Goal: Transaction & Acquisition: Purchase product/service

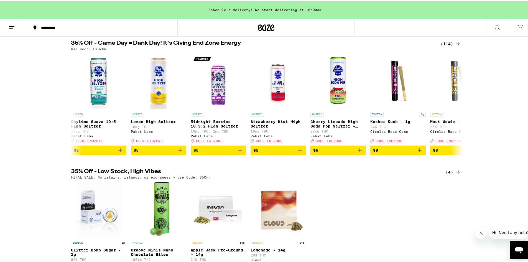
scroll to position [0, 4453]
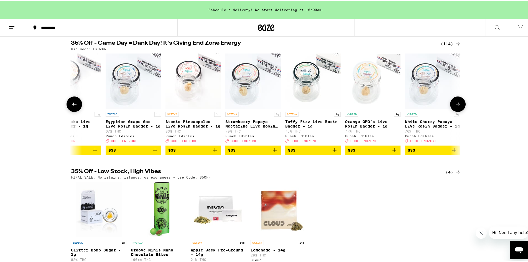
click at [456, 104] on icon at bounding box center [457, 103] width 7 height 7
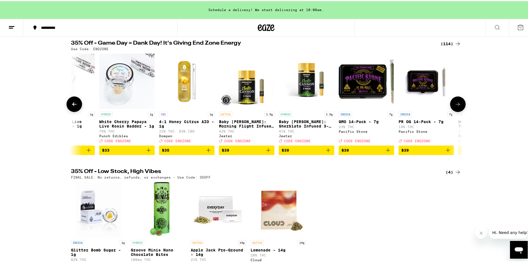
scroll to position [0, 4783]
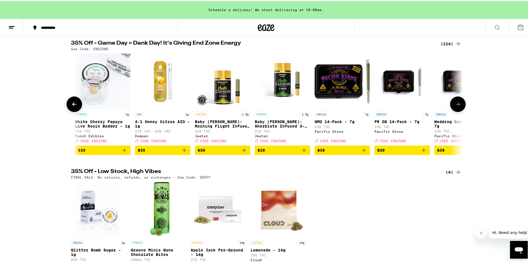
click at [456, 104] on icon at bounding box center [457, 103] width 7 height 7
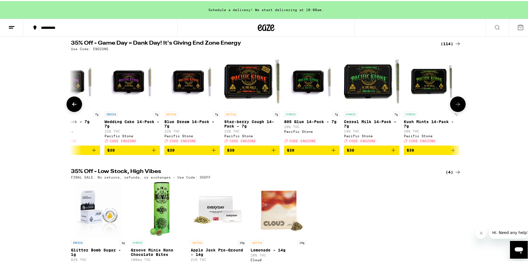
click at [456, 104] on icon at bounding box center [457, 103] width 7 height 7
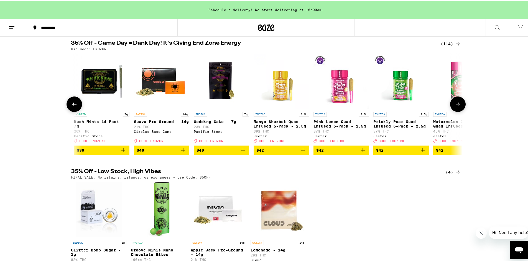
click at [456, 104] on icon at bounding box center [457, 103] width 7 height 7
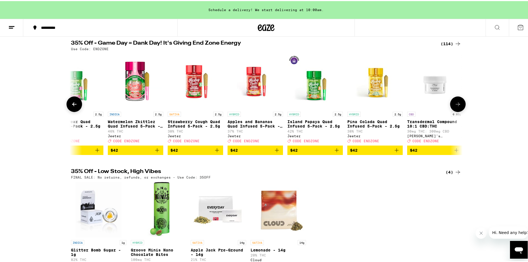
click at [456, 104] on icon at bounding box center [457, 103] width 7 height 7
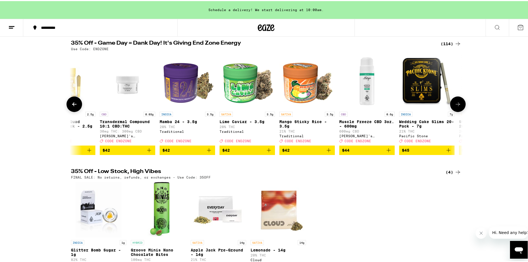
click at [456, 104] on icon at bounding box center [457, 103] width 7 height 7
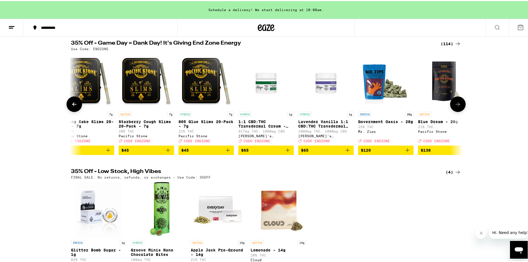
scroll to position [0, 6418]
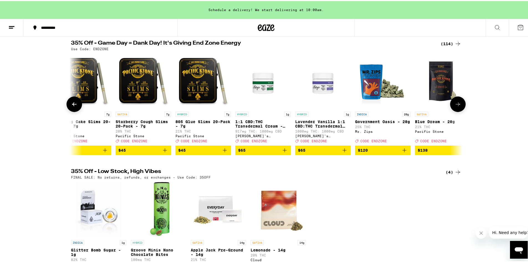
click at [218, 152] on span "$45" at bounding box center [203, 149] width 50 height 7
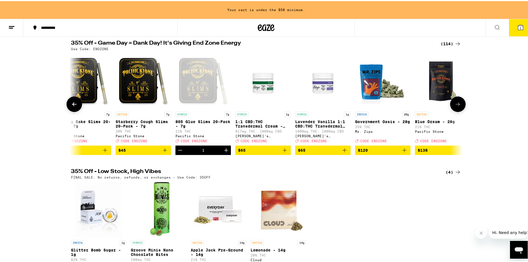
click at [72, 110] on button at bounding box center [74, 103] width 16 height 16
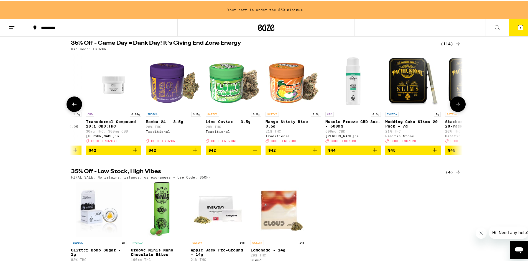
scroll to position [0, 6088]
click at [71, 106] on icon at bounding box center [74, 103] width 7 height 7
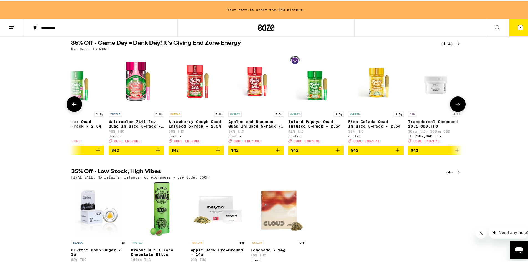
scroll to position [0, 5758]
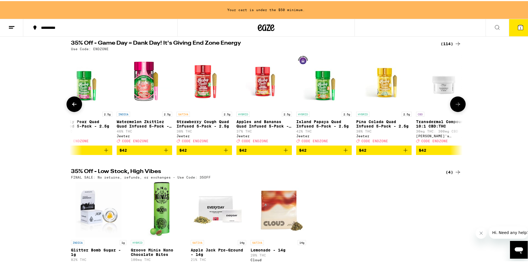
click at [71, 105] on icon at bounding box center [74, 103] width 7 height 7
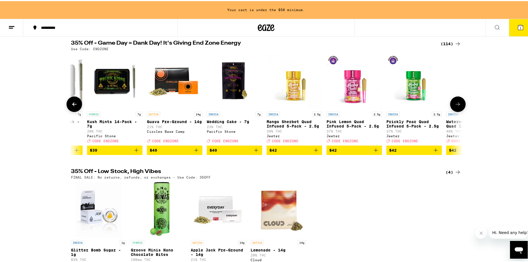
scroll to position [0, 5429]
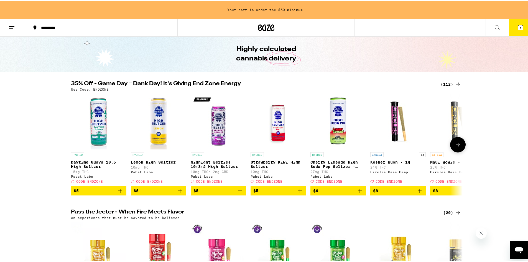
scroll to position [28, 0]
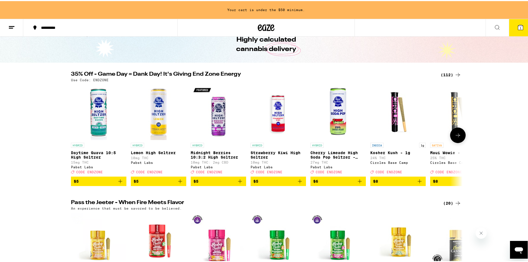
click at [454, 134] on icon at bounding box center [457, 134] width 7 height 7
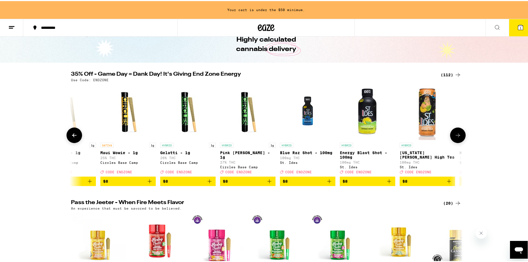
click at [454, 134] on icon at bounding box center [457, 134] width 7 height 7
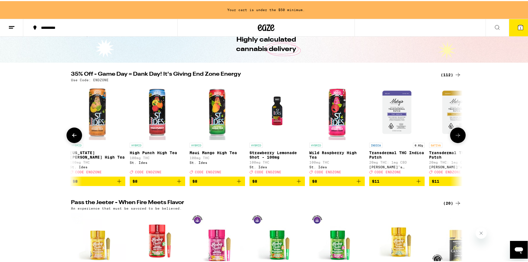
click at [454, 134] on icon at bounding box center [457, 134] width 7 height 7
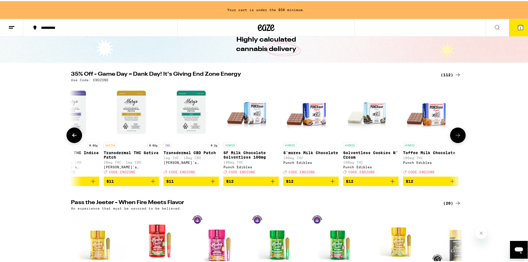
scroll to position [0, 989]
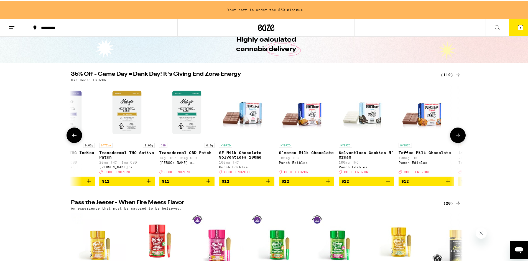
click at [454, 134] on icon at bounding box center [457, 134] width 7 height 7
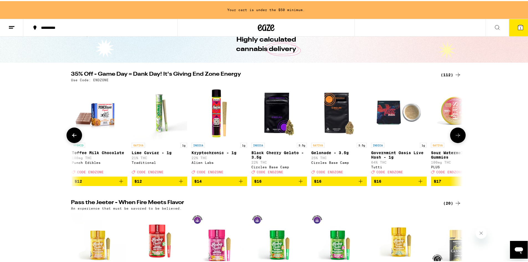
scroll to position [0, 1319]
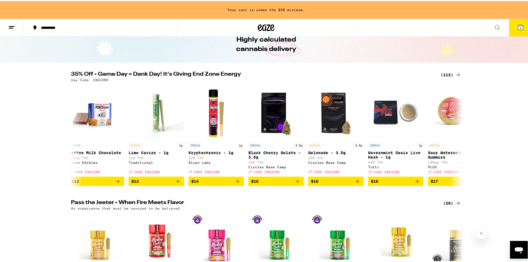
click at [472, 144] on div "35% Off - Game Day = Dank Day! It's Giving End Zone Energy (112) Use Code: ENDZ…" at bounding box center [266, 127] width 532 height 114
click at [454, 137] on icon at bounding box center [457, 134] width 7 height 7
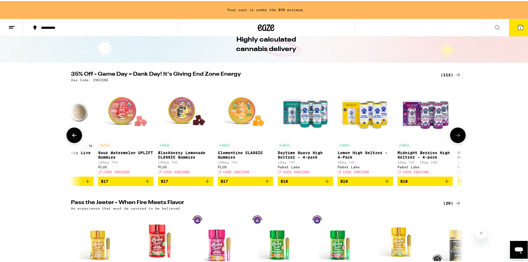
click at [454, 137] on icon at bounding box center [457, 134] width 7 height 7
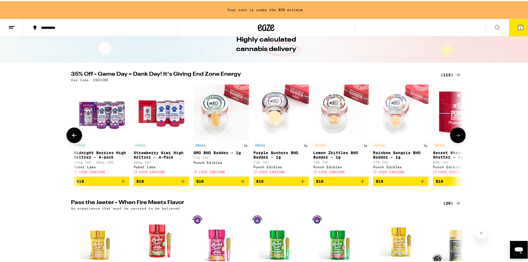
scroll to position [0, 1978]
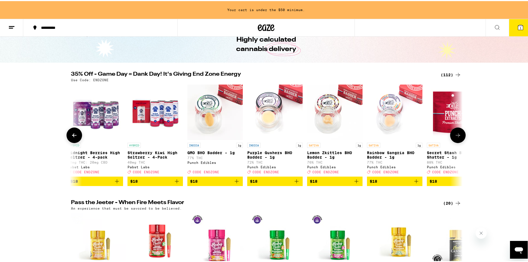
click at [454, 137] on icon at bounding box center [457, 134] width 7 height 7
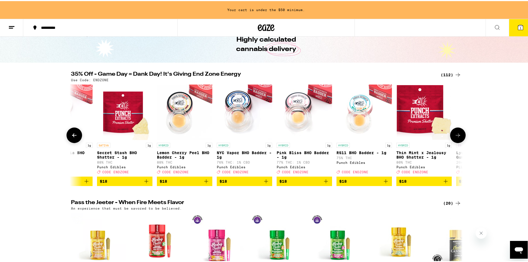
click at [454, 137] on icon at bounding box center [457, 134] width 7 height 7
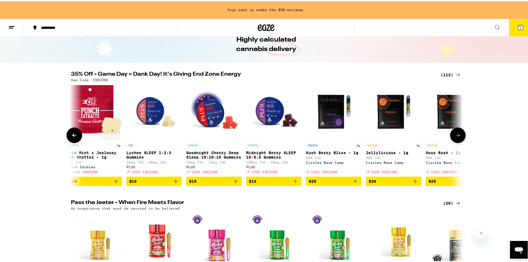
click at [454, 137] on icon at bounding box center [457, 134] width 7 height 7
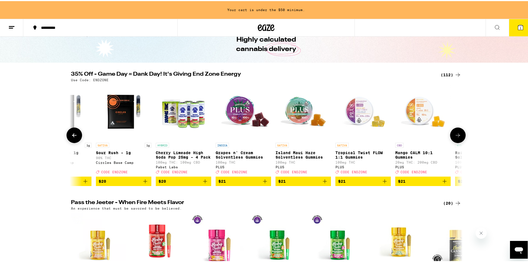
click at [454, 137] on icon at bounding box center [457, 134] width 7 height 7
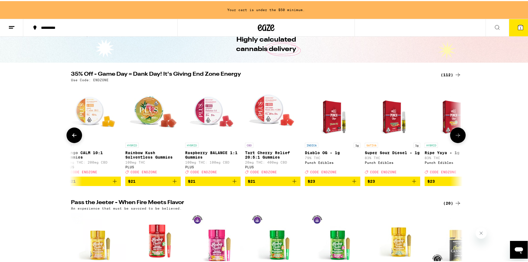
click at [454, 137] on icon at bounding box center [457, 134] width 7 height 7
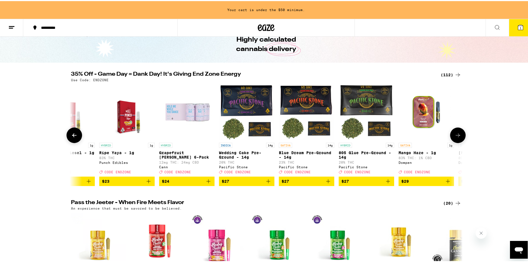
scroll to position [0, 3626]
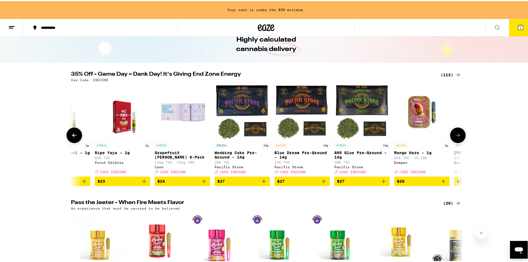
click at [454, 137] on icon at bounding box center [457, 134] width 7 height 7
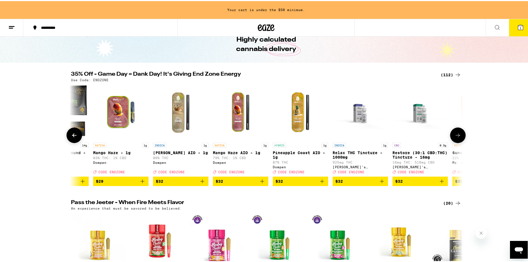
scroll to position [0, 3956]
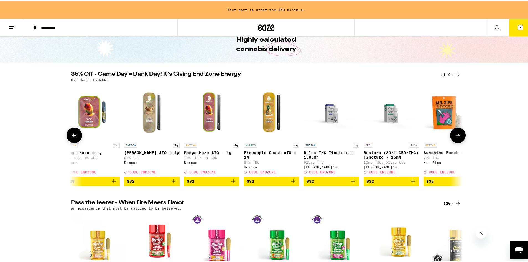
click at [456, 134] on icon at bounding box center [457, 134] width 7 height 7
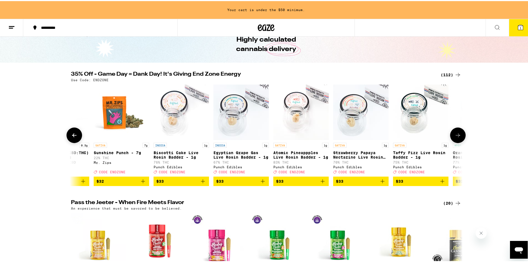
click at [456, 134] on icon at bounding box center [457, 134] width 7 height 7
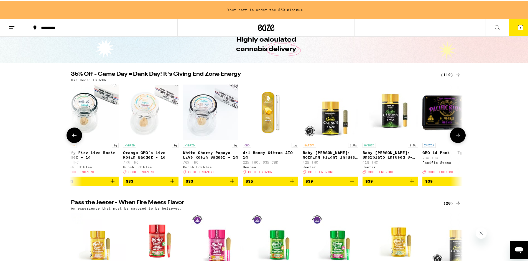
click at [456, 134] on icon at bounding box center [457, 134] width 7 height 7
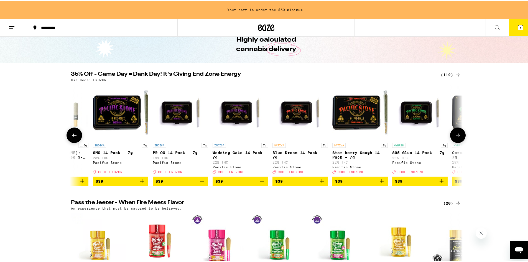
scroll to position [0, 4945]
click at [456, 134] on icon at bounding box center [457, 134] width 7 height 7
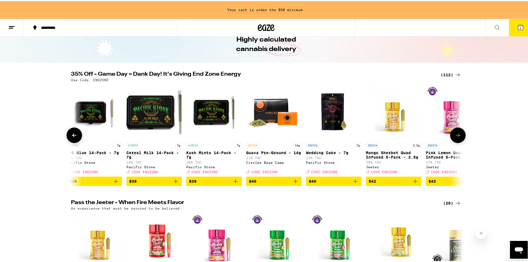
scroll to position [0, 5274]
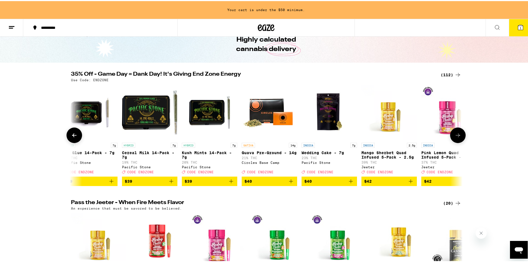
click at [456, 134] on icon at bounding box center [457, 134] width 7 height 7
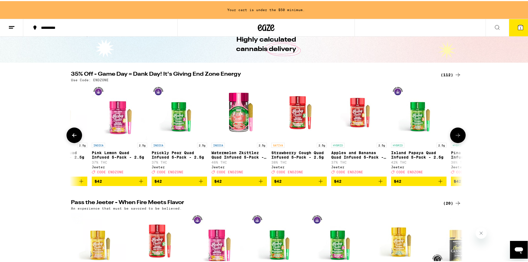
scroll to position [0, 5604]
click at [456, 134] on icon at bounding box center [457, 134] width 7 height 7
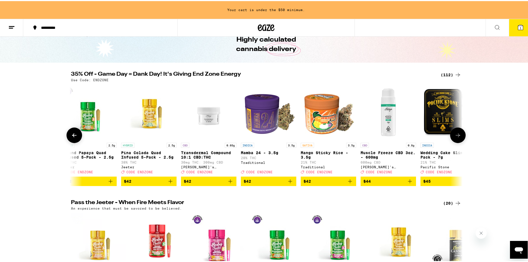
scroll to position [0, 5934]
click at [456, 134] on icon at bounding box center [457, 134] width 7 height 7
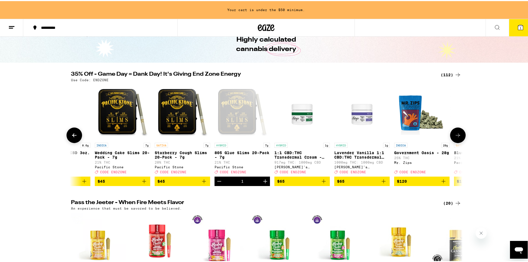
scroll to position [0, 6263]
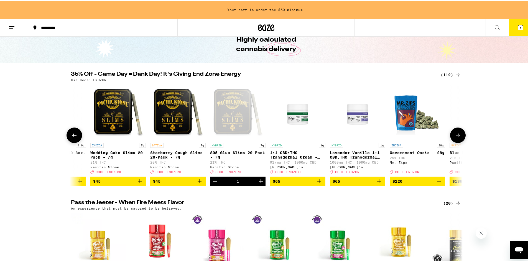
click at [459, 134] on button at bounding box center [458, 134] width 16 height 16
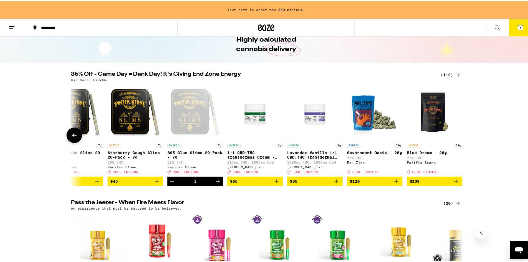
scroll to position [0, 6312]
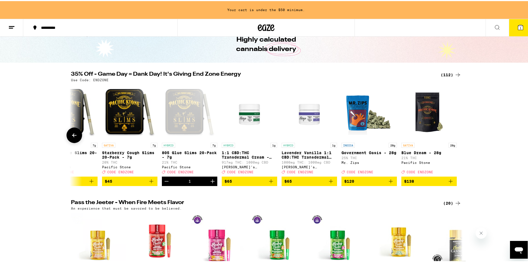
click at [71, 134] on icon at bounding box center [74, 134] width 7 height 7
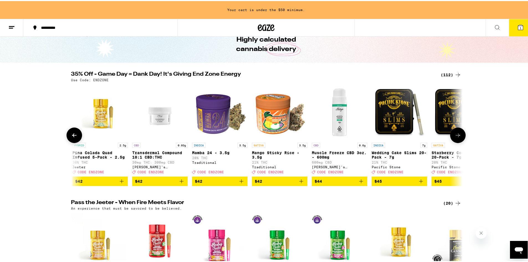
scroll to position [0, 5982]
click at [71, 134] on icon at bounding box center [74, 134] width 7 height 7
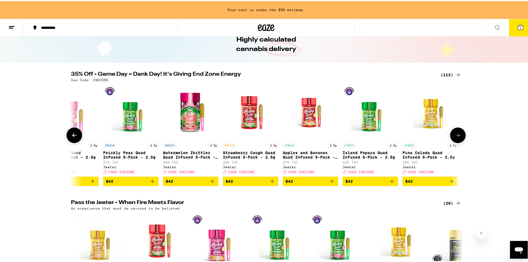
click at [71, 134] on icon at bounding box center [74, 134] width 7 height 7
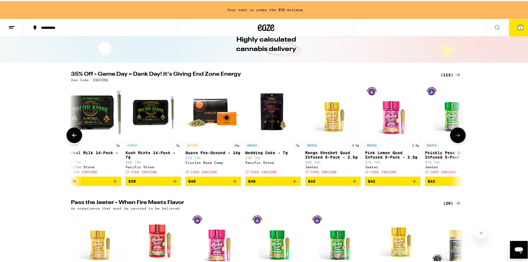
scroll to position [0, 5323]
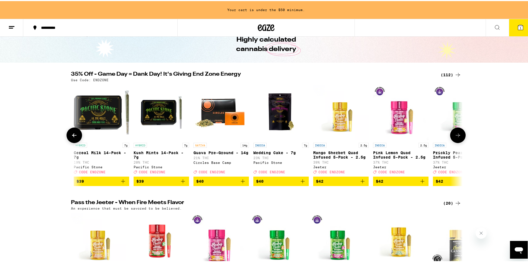
click at [67, 132] on div at bounding box center [74, 134] width 16 height 16
click at [71, 134] on icon at bounding box center [74, 134] width 7 height 7
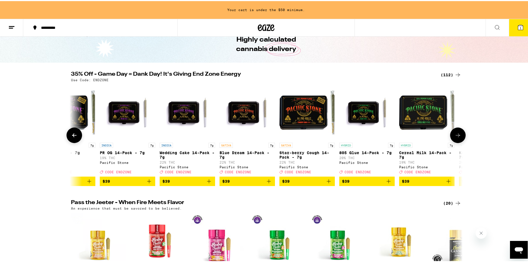
scroll to position [0, 4993]
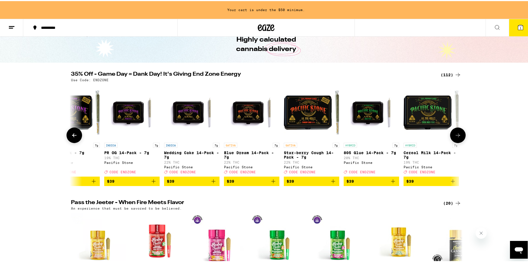
click at [71, 137] on icon at bounding box center [74, 134] width 7 height 7
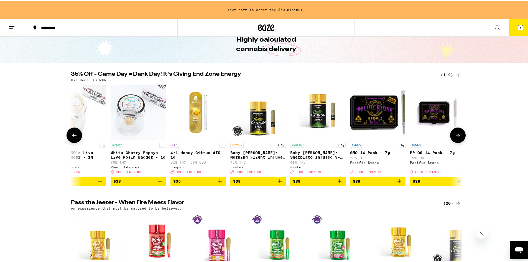
scroll to position [0, 4663]
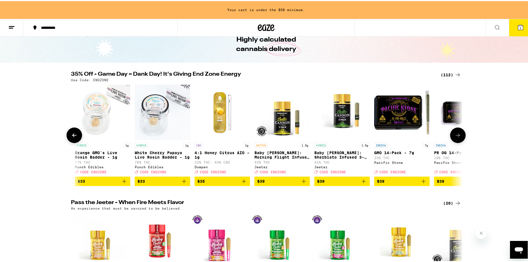
click at [423, 183] on icon "Add to bag" at bounding box center [423, 180] width 7 height 7
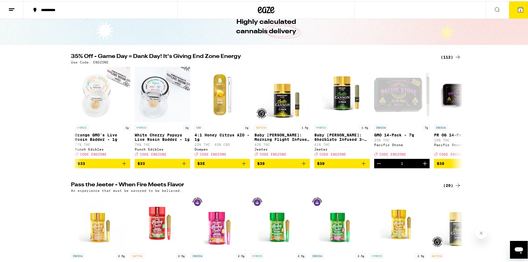
scroll to position [10, 0]
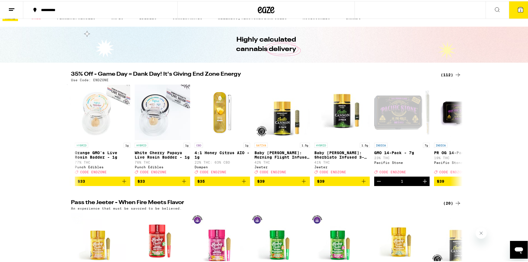
click at [516, 17] on button "2" at bounding box center [520, 8] width 23 height 17
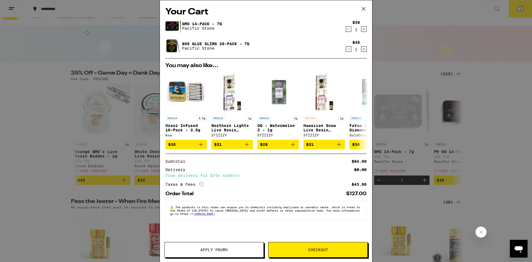
click at [238, 247] on button "Apply Promo" at bounding box center [213, 250] width 99 height 16
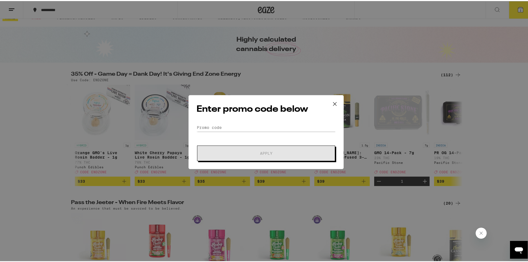
click at [204, 121] on div "Enter promo code below Promo Code Apply" at bounding box center [265, 131] width 155 height 74
click at [215, 126] on input "Promo Code" at bounding box center [265, 126] width 139 height 8
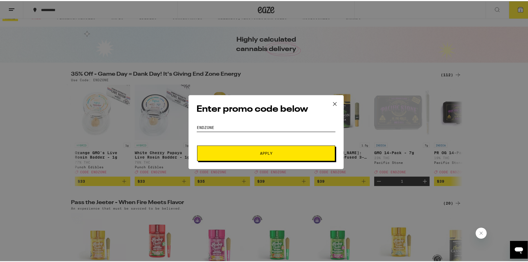
type input "endzone"
click at [239, 150] on button "Apply" at bounding box center [266, 152] width 138 height 16
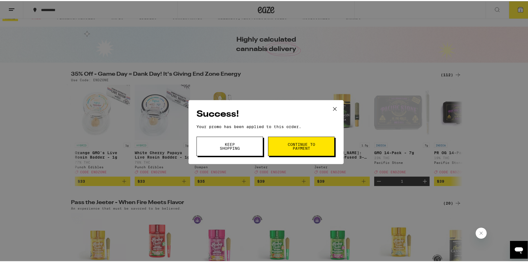
click at [227, 145] on span "Keep Shopping" at bounding box center [230, 145] width 28 height 8
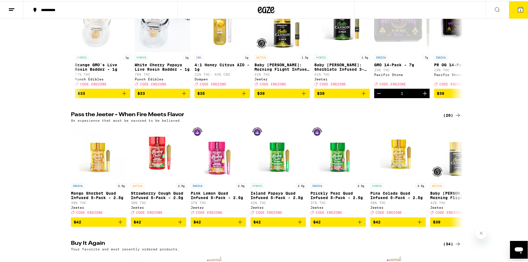
scroll to position [38, 0]
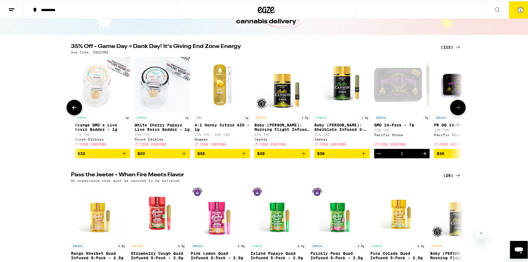
click at [75, 110] on icon at bounding box center [74, 106] width 7 height 7
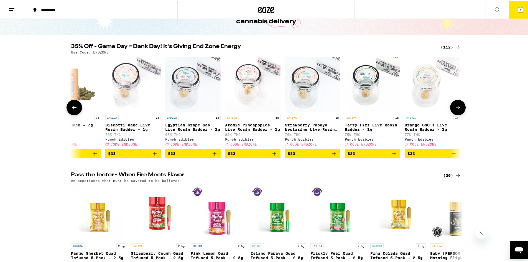
click at [75, 109] on icon at bounding box center [74, 106] width 7 height 7
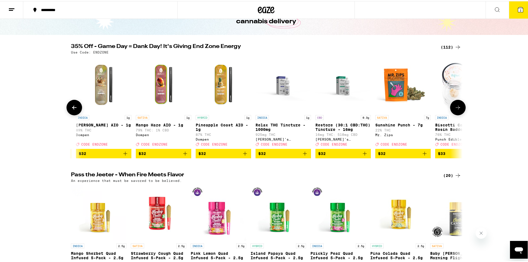
click at [75, 109] on icon at bounding box center [74, 106] width 7 height 7
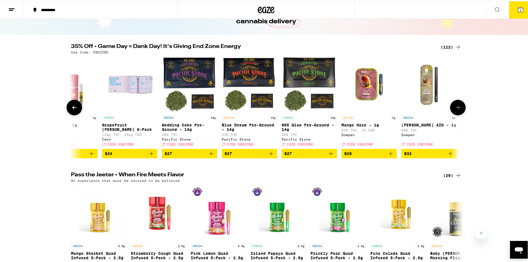
scroll to position [0, 3674]
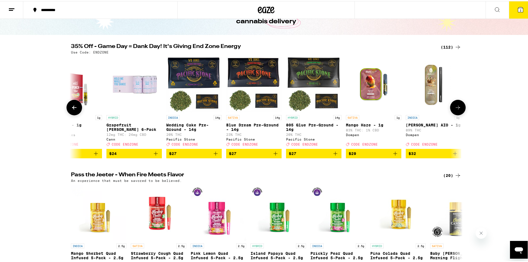
click at [75, 109] on icon at bounding box center [74, 106] width 7 height 7
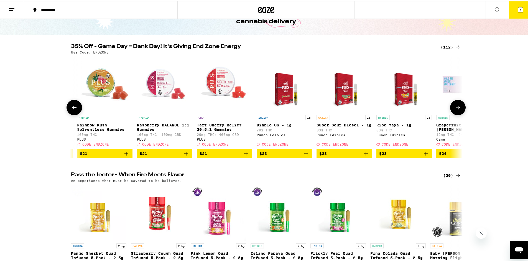
click at [75, 109] on icon at bounding box center [74, 106] width 7 height 7
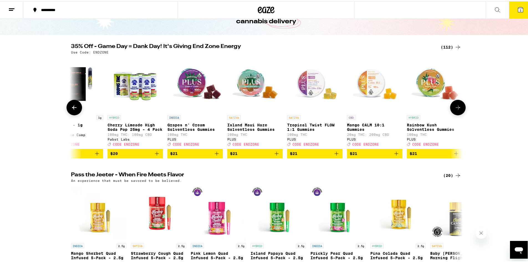
click at [75, 109] on icon at bounding box center [74, 106] width 7 height 7
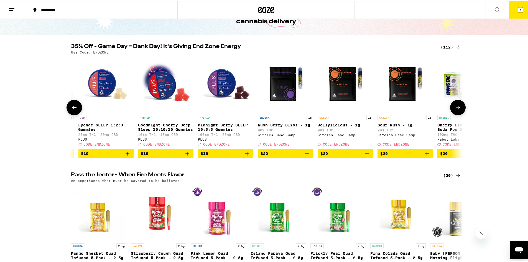
click at [75, 109] on icon at bounding box center [74, 106] width 7 height 7
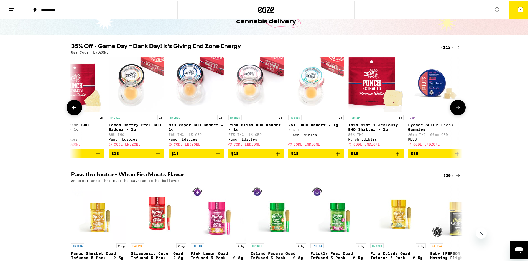
click at [75, 109] on icon at bounding box center [74, 106] width 7 height 7
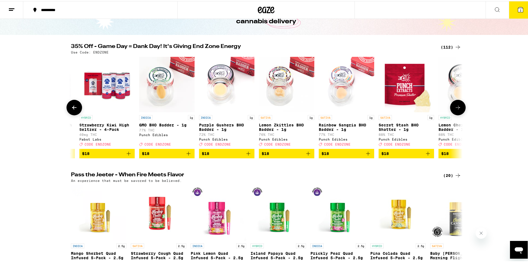
click at [75, 109] on icon at bounding box center [74, 106] width 7 height 7
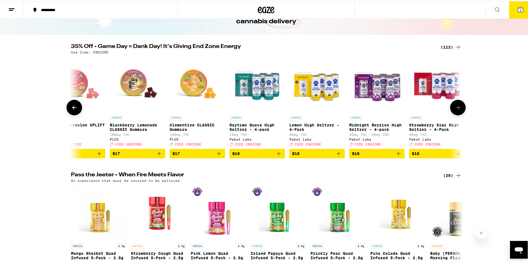
click at [75, 109] on icon at bounding box center [74, 106] width 7 height 7
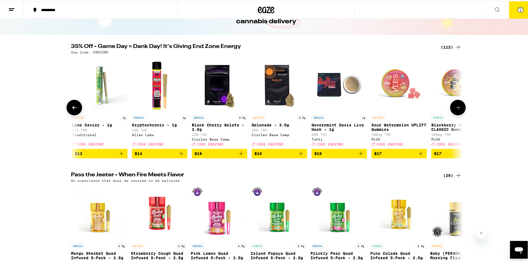
scroll to position [0, 1367]
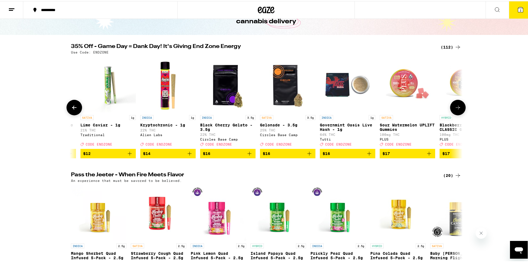
click at [75, 109] on icon at bounding box center [74, 106] width 7 height 7
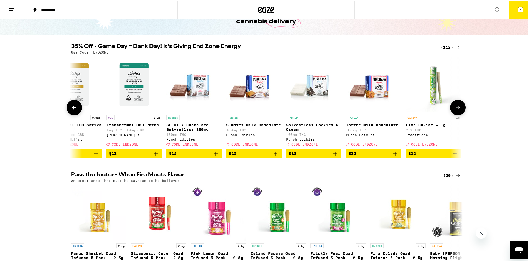
scroll to position [0, 1037]
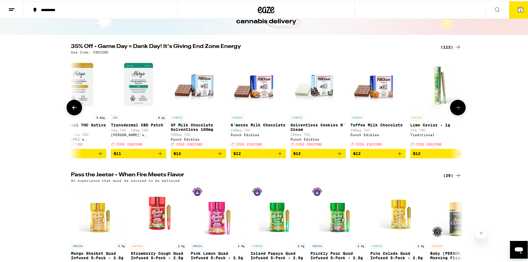
click at [71, 106] on icon at bounding box center [74, 106] width 7 height 7
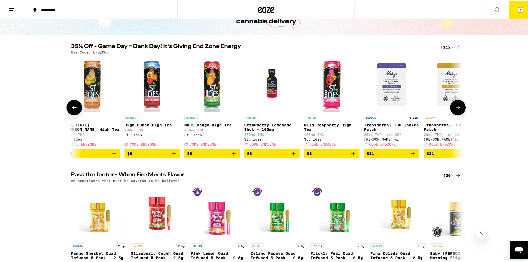
click at [71, 106] on icon at bounding box center [74, 106] width 7 height 7
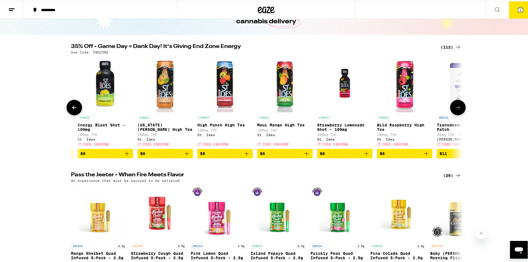
click at [71, 106] on icon at bounding box center [74, 106] width 7 height 7
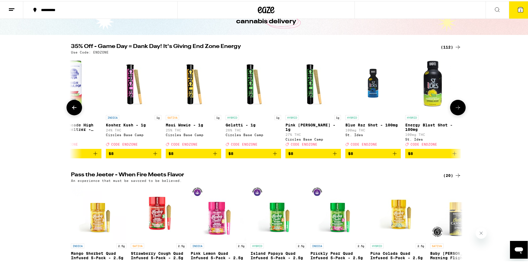
click at [71, 106] on icon at bounding box center [74, 106] width 7 height 7
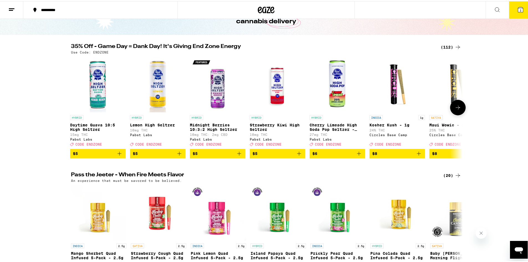
scroll to position [0, 0]
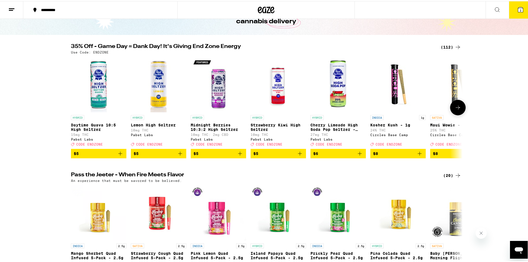
click at [455, 110] on icon at bounding box center [457, 106] width 7 height 7
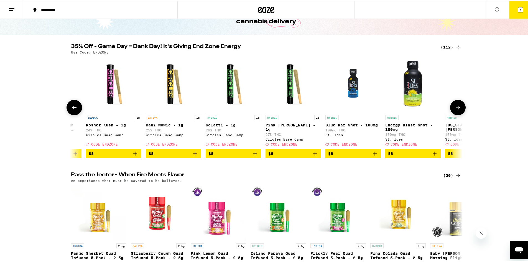
click at [455, 110] on icon at bounding box center [457, 106] width 7 height 7
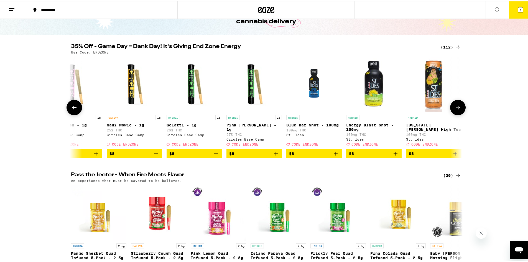
click at [455, 110] on icon at bounding box center [457, 106] width 7 height 7
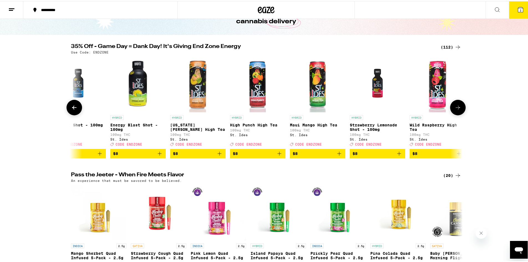
click at [455, 110] on icon at bounding box center [457, 106] width 7 height 7
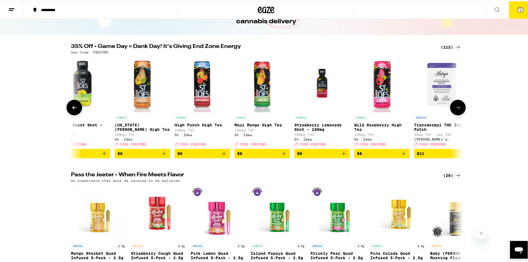
click at [455, 110] on icon at bounding box center [457, 106] width 7 height 7
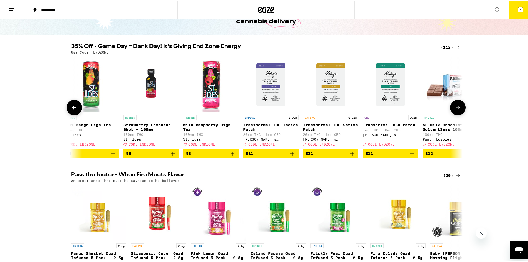
click at [455, 110] on icon at bounding box center [457, 106] width 7 height 7
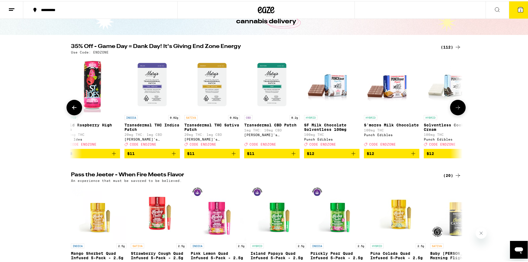
click at [455, 110] on icon at bounding box center [457, 106] width 7 height 7
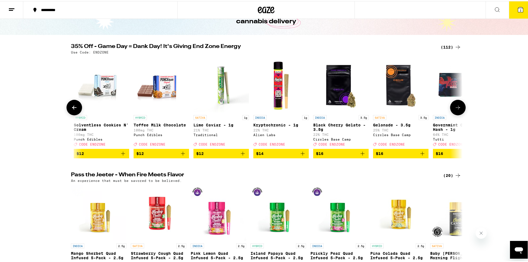
click at [455, 110] on icon at bounding box center [457, 106] width 7 height 7
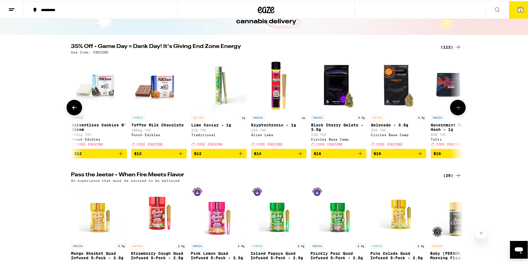
click at [455, 110] on icon at bounding box center [457, 106] width 7 height 7
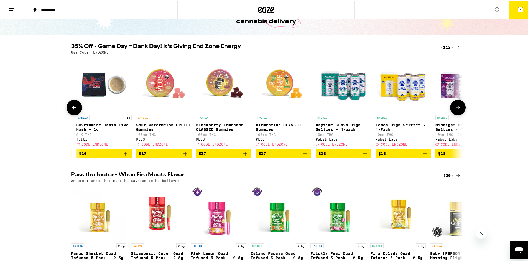
click at [461, 112] on button at bounding box center [458, 107] width 16 height 16
click at [461, 113] on button at bounding box center [458, 107] width 16 height 16
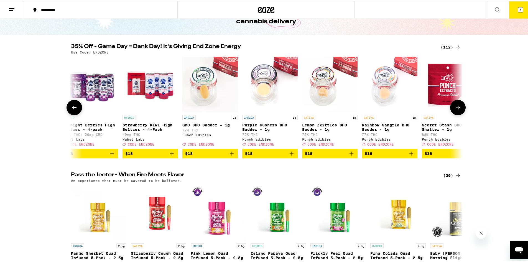
click at [461, 113] on button at bounding box center [458, 107] width 16 height 16
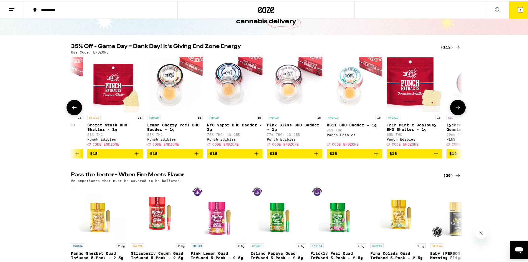
scroll to position [0, 2338]
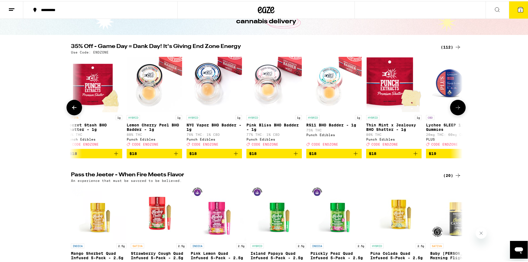
click at [461, 113] on button at bounding box center [458, 107] width 16 height 16
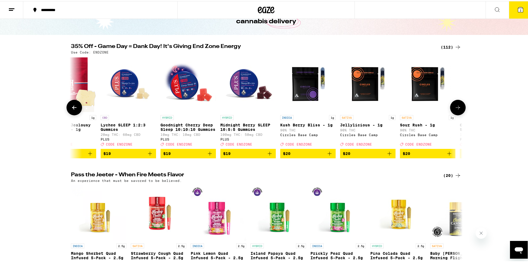
click at [461, 113] on button at bounding box center [458, 107] width 16 height 16
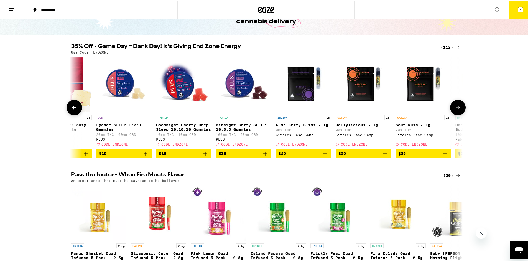
click at [458, 110] on icon at bounding box center [457, 106] width 7 height 7
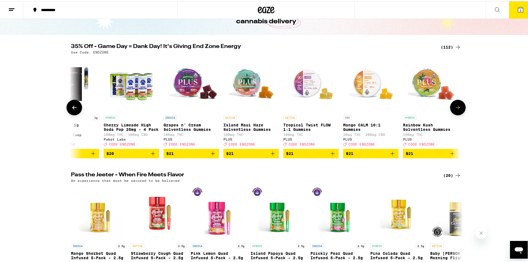
scroll to position [0, 3022]
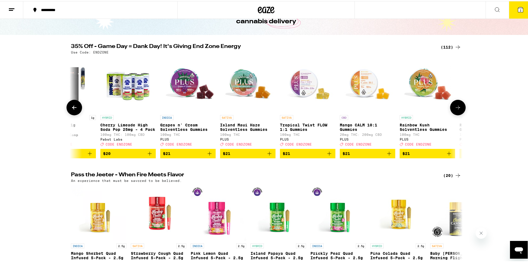
click at [458, 110] on icon at bounding box center [457, 106] width 7 height 7
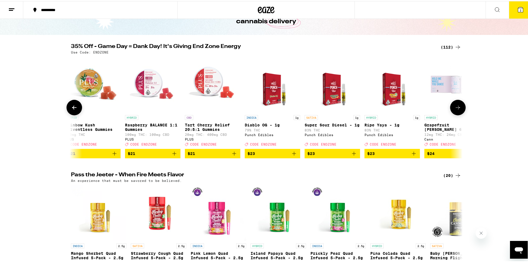
scroll to position [0, 3377]
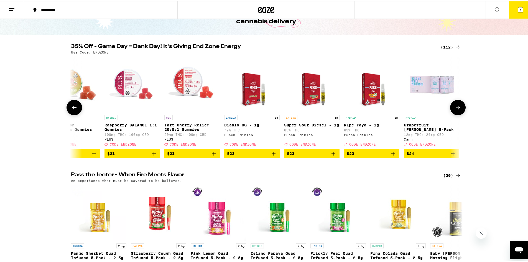
click at [458, 110] on icon at bounding box center [457, 106] width 7 height 7
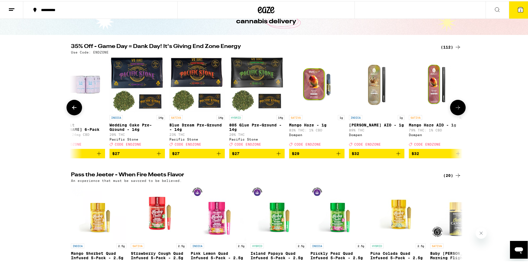
scroll to position [0, 3750]
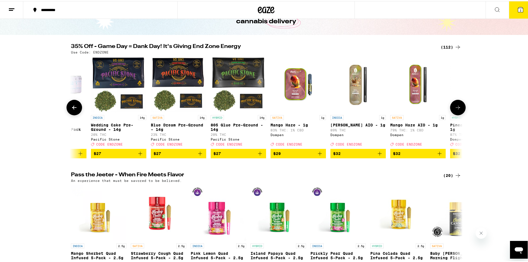
click at [458, 110] on icon at bounding box center [457, 106] width 7 height 7
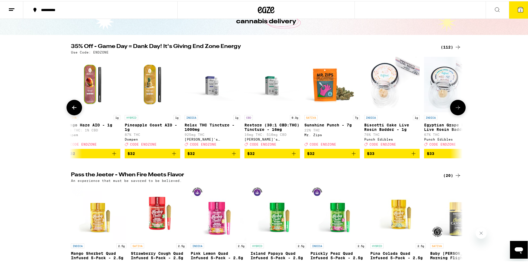
scroll to position [0, 4079]
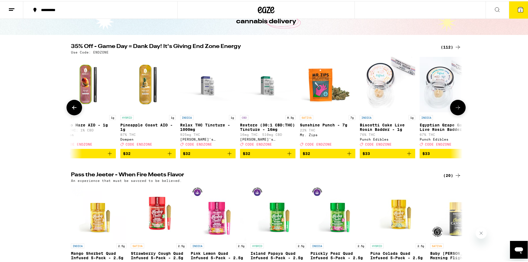
click at [458, 110] on icon at bounding box center [457, 106] width 7 height 7
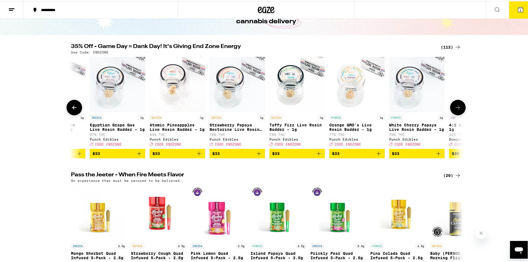
click at [458, 110] on icon at bounding box center [457, 106] width 7 height 7
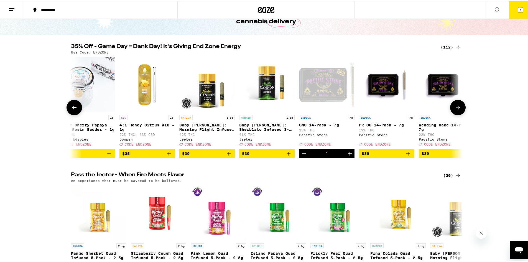
scroll to position [0, 4739]
click at [459, 110] on button at bounding box center [458, 107] width 16 height 16
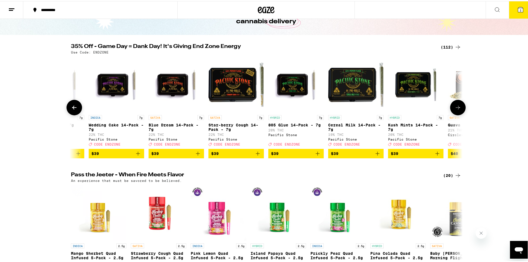
click at [459, 110] on button at bounding box center [458, 107] width 16 height 16
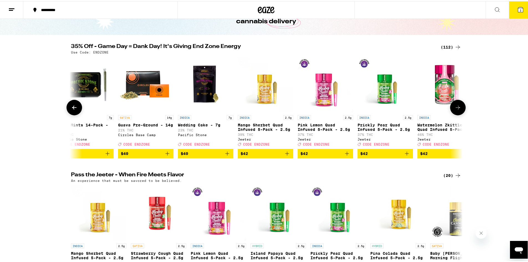
click at [459, 110] on button at bounding box center [458, 107] width 16 height 16
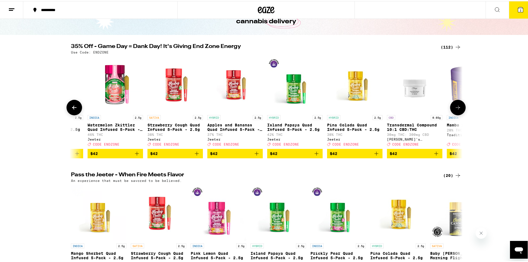
click at [459, 110] on button at bounding box center [458, 107] width 16 height 16
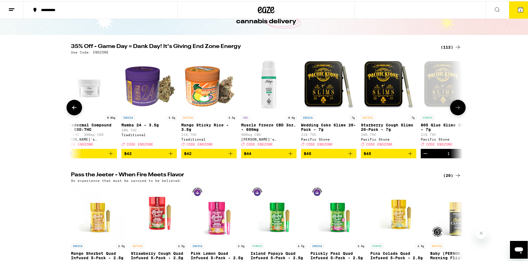
scroll to position [0, 6057]
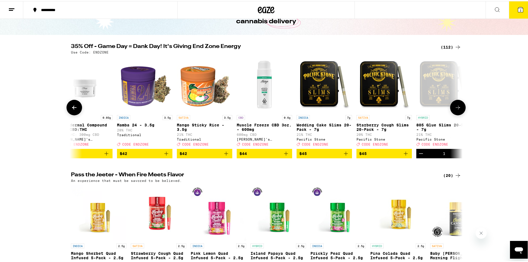
click at [459, 110] on button at bounding box center [458, 107] width 16 height 16
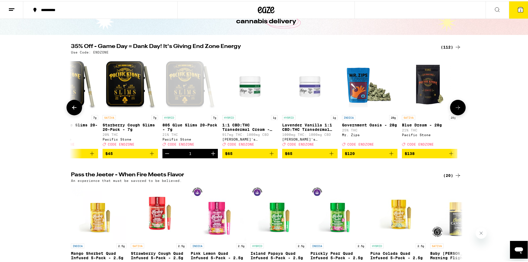
scroll to position [0, 6312]
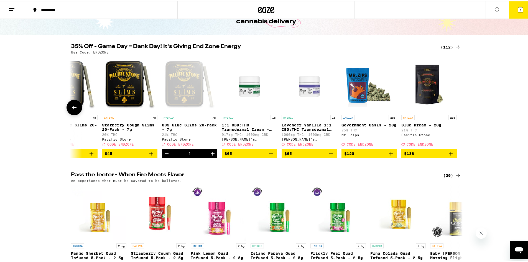
click at [77, 103] on button at bounding box center [74, 107] width 16 height 16
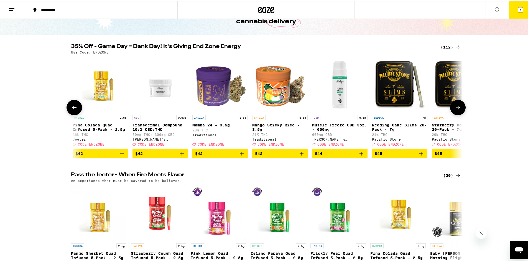
click at [77, 103] on button at bounding box center [74, 107] width 16 height 16
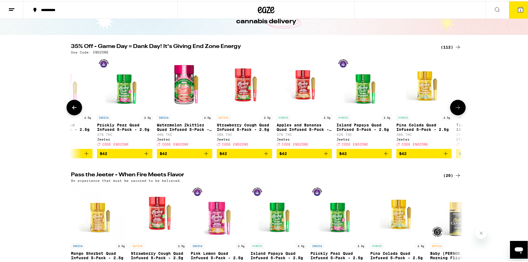
scroll to position [0, 5652]
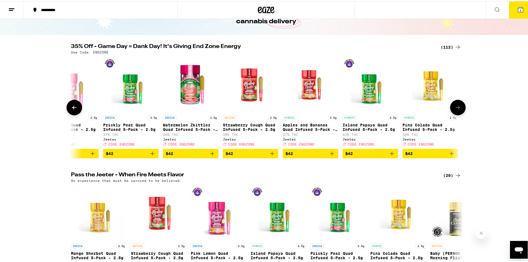
click at [457, 110] on icon at bounding box center [457, 106] width 7 height 7
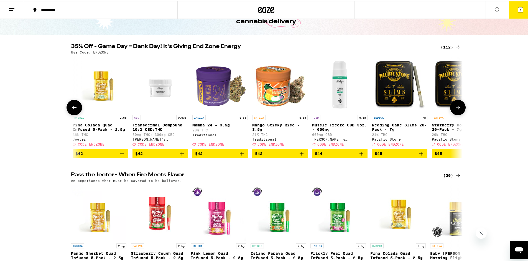
click at [457, 110] on icon at bounding box center [457, 106] width 7 height 7
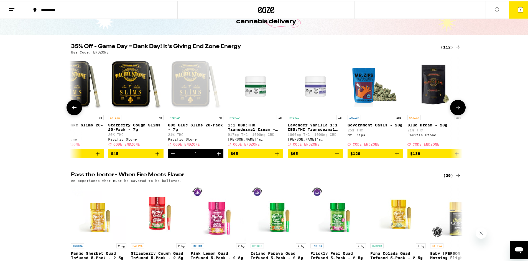
scroll to position [0, 6312]
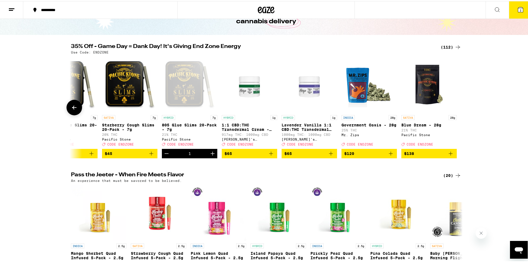
click at [76, 107] on button at bounding box center [74, 107] width 16 height 16
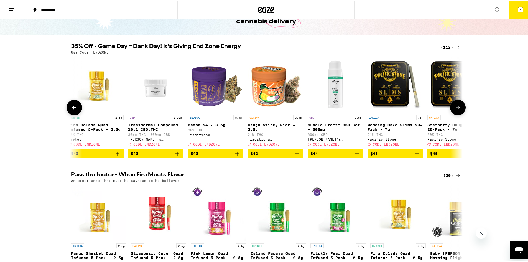
scroll to position [0, 5982]
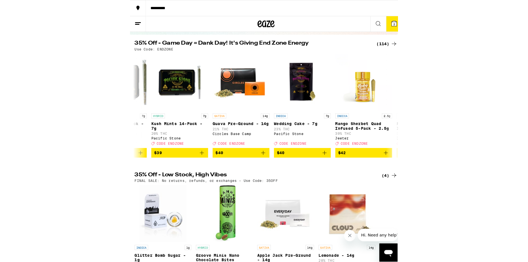
scroll to position [38, 0]
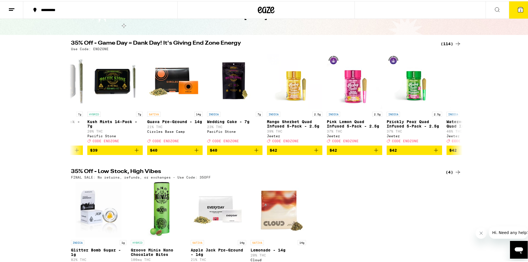
click at [517, 12] on icon at bounding box center [520, 8] width 7 height 7
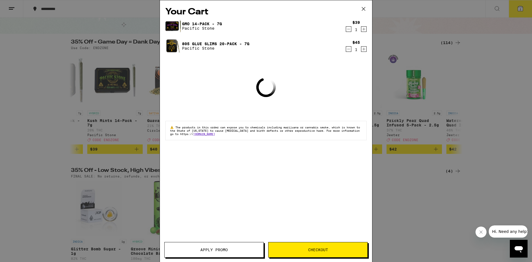
click at [438, 59] on div "Your Cart GMO 14-Pack - 7g Pacific Stone $39 1 805 Glue Slims 20-Pack - 7g Paci…" at bounding box center [266, 131] width 532 height 262
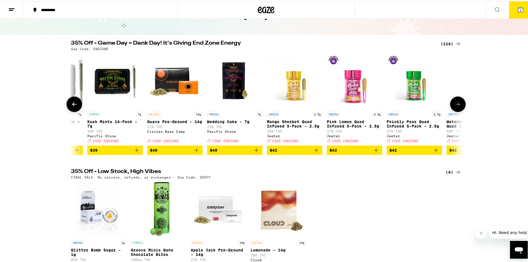
click at [332, 93] on img "Open page for Pink Lemon Quad Infused 5-Pack - 2.5g from Jeeter" at bounding box center [354, 79] width 55 height 55
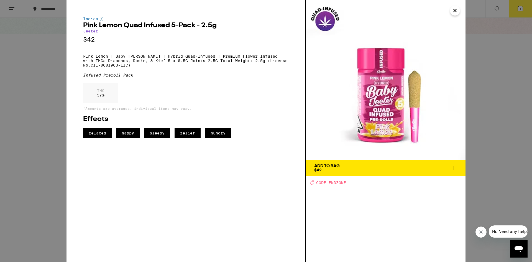
click at [482, 129] on div "Indica Pink Lemon Quad Infused 5-Pack - 2.5g Jeeter $42 Pink Lemon | Baby Jeete…" at bounding box center [266, 131] width 532 height 262
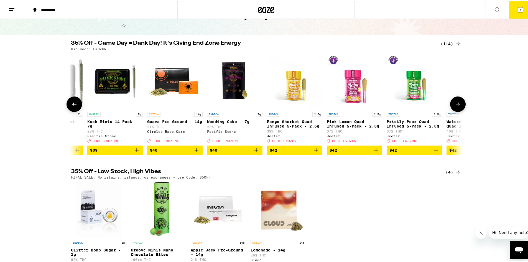
click at [335, 91] on img "Open page for Pink Lemon Quad Infused 5-Pack - 2.5g from Jeeter" at bounding box center [354, 79] width 55 height 55
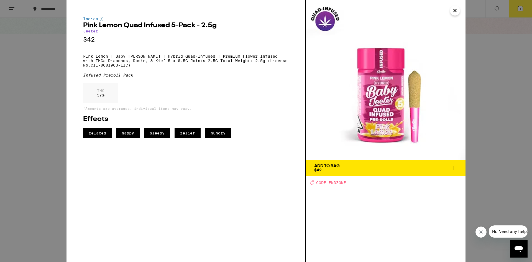
click at [501, 162] on div "Indica Pink Lemon Quad Infused 5-Pack - 2.5g Jeeter $42 Pink Lemon | Baby Jeete…" at bounding box center [266, 131] width 532 height 262
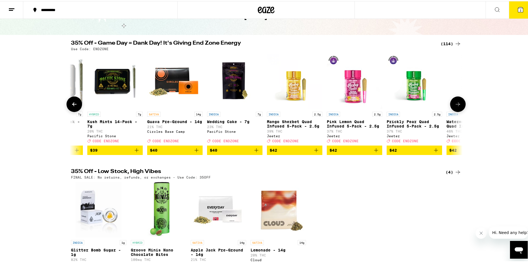
click at [303, 75] on img "Open page for Mango Sherbet Quad Infused 5-Pack - 2.5g from Jeeter" at bounding box center [294, 79] width 55 height 55
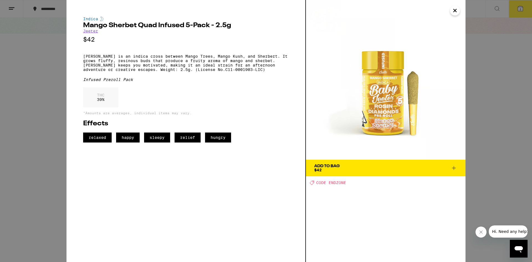
click at [498, 112] on div "Indica Mango Sherbet Quad Infused 5-Pack - 2.5g Jeeter $42 Mango Sherbet is an …" at bounding box center [266, 131] width 532 height 262
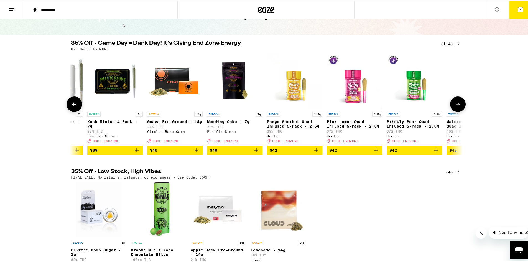
click at [298, 86] on img "Open page for Mango Sherbet Quad Infused 5-Pack - 2.5g from Jeeter" at bounding box center [294, 79] width 55 height 55
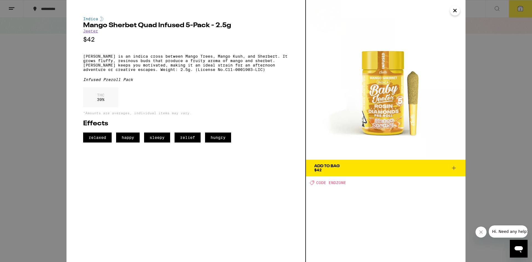
click at [488, 121] on div "Indica Mango Sherbet Quad Infused 5-Pack - 2.5g Jeeter $42 Mango Sherbet is an …" at bounding box center [266, 131] width 532 height 262
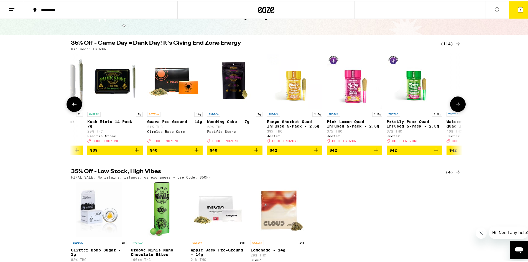
click at [331, 122] on p "Pink Lemon Quad Infused 5-Pack - 2.5g" at bounding box center [354, 122] width 55 height 9
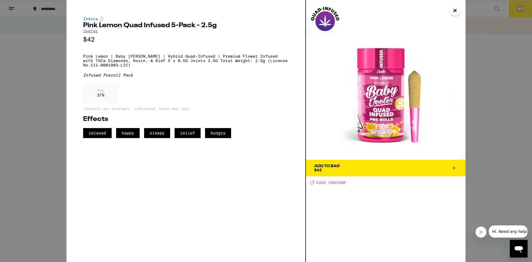
click at [493, 96] on div "Indica Pink Lemon Quad Infused 5-Pack - 2.5g Jeeter $42 Pink Lemon | Baby Jeete…" at bounding box center [266, 131] width 532 height 262
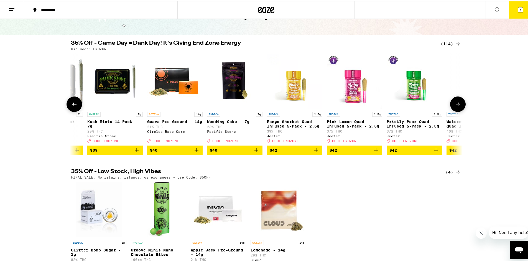
click at [409, 124] on p "Prickly Pear Quad Infused 5-Pack - 2.5g" at bounding box center [413, 122] width 55 height 9
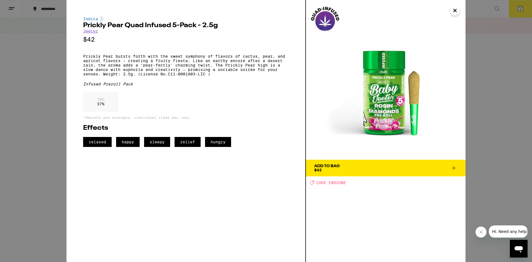
click at [478, 125] on div "Indica Prickly Pear Quad Infused 5-Pack - 2.5g Jeeter $42 Prickly Pear bursts f…" at bounding box center [266, 131] width 532 height 262
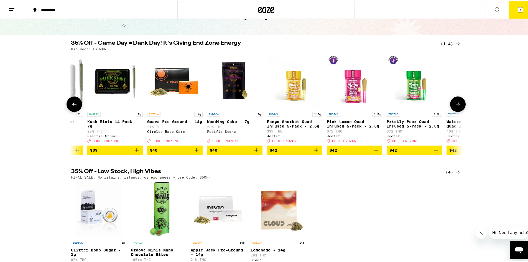
click at [453, 102] on button at bounding box center [458, 103] width 16 height 16
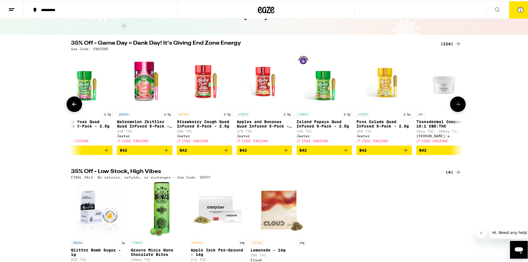
scroll to position [0, 5758]
click at [73, 103] on icon at bounding box center [74, 103] width 7 height 7
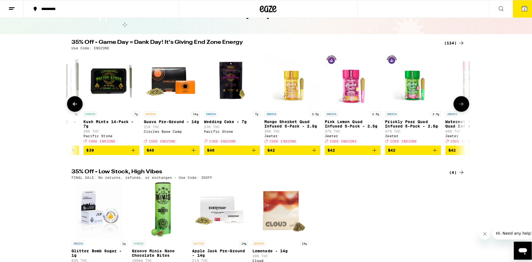
scroll to position [0, 5429]
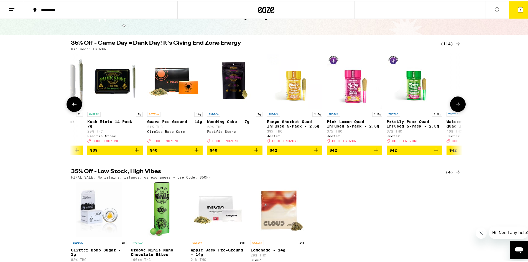
click at [316, 152] on icon "Add to bag" at bounding box center [316, 149] width 7 height 7
drag, startPoint x: 266, startPoint y: 155, endPoint x: 390, endPoint y: 155, distance: 123.8
click at [268, 152] on icon "Decrement" at bounding box center [271, 149] width 7 height 7
click at [373, 151] on icon "Add to bag" at bounding box center [376, 149] width 7 height 7
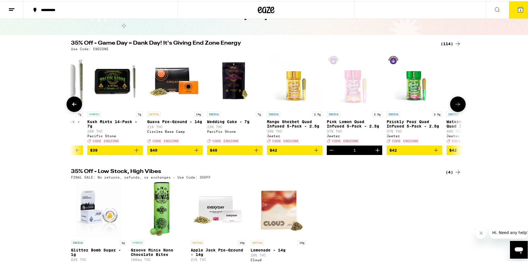
click at [328, 151] on icon "Decrement" at bounding box center [331, 149] width 7 height 7
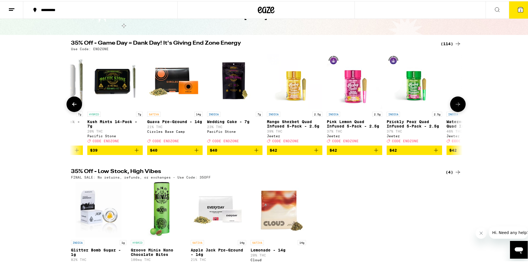
click at [433, 152] on icon "Add to bag" at bounding box center [435, 149] width 7 height 7
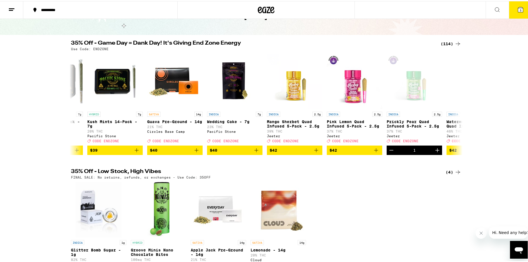
click at [513, 17] on button "3" at bounding box center [520, 8] width 23 height 17
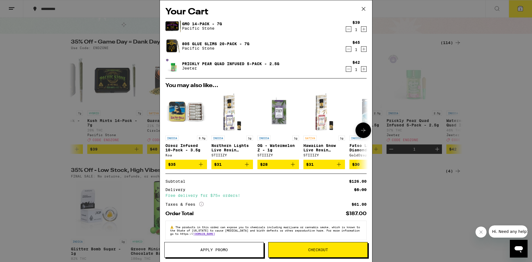
click at [181, 103] on img "Open page for Oreoz Infused 10-Pack - 3.5g from Koa" at bounding box center [186, 112] width 42 height 42
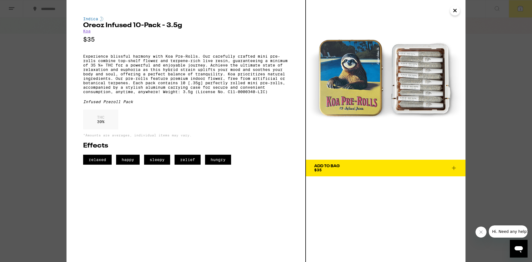
click at [455, 164] on span "Add To Bag $35" at bounding box center [385, 168] width 143 height 8
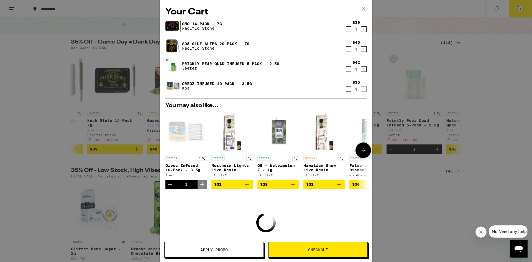
click at [360, 153] on icon at bounding box center [363, 150] width 7 height 7
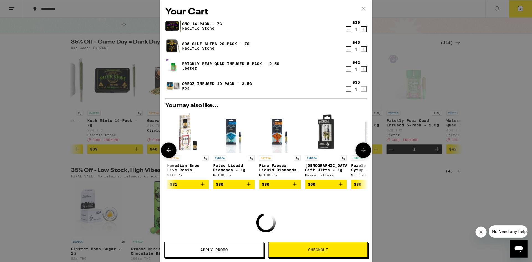
scroll to position [0, 137]
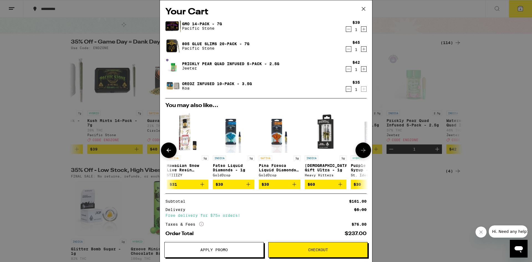
click at [166, 152] on icon at bounding box center [168, 150] width 7 height 7
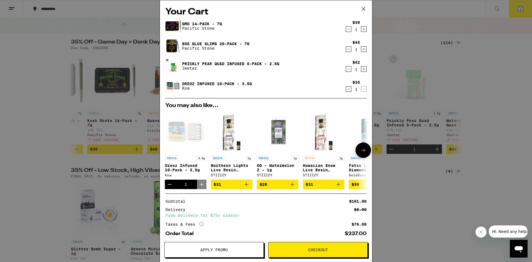
scroll to position [0, 0]
click at [189, 168] on p "Oreoz Infused 10-Pack - 3.5g" at bounding box center [186, 167] width 42 height 9
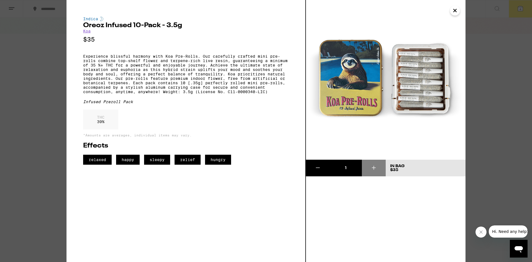
click at [316, 175] on button at bounding box center [318, 168] width 24 height 17
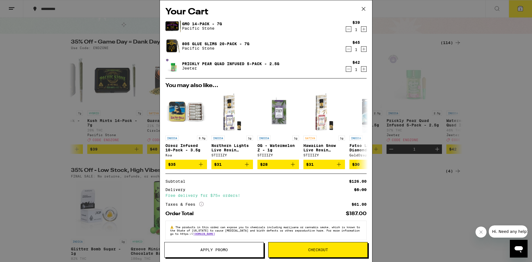
click at [125, 140] on div "Your Cart GMO 14-Pack - 7g Pacific Stone $39 1 805 Glue Slims 20-Pack - 7g Paci…" at bounding box center [266, 131] width 532 height 262
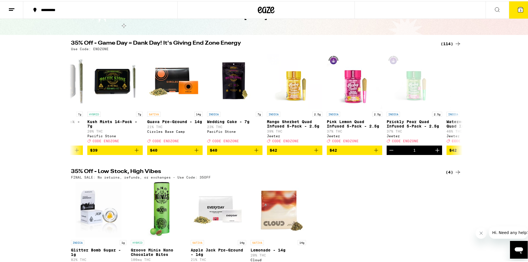
click at [513, 13] on button "3" at bounding box center [520, 8] width 23 height 17
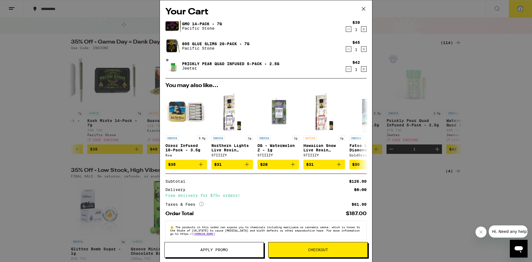
click at [310, 248] on span "Checkout" at bounding box center [318, 250] width 20 height 4
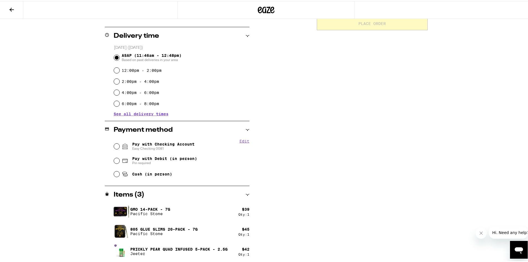
scroll to position [129, 0]
click at [136, 146] on span "Easy Checking 0081" at bounding box center [163, 146] width 62 height 4
click at [119, 146] on input "Pay with Checking Account Easy Checking 0081" at bounding box center [117, 145] width 6 height 6
radio input "true"
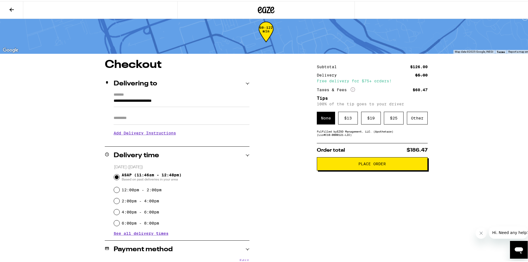
scroll to position [8, 0]
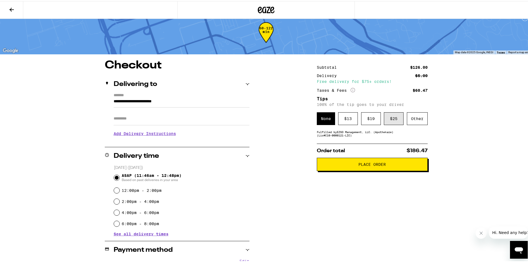
click at [392, 120] on div "$ 25" at bounding box center [394, 117] width 20 height 13
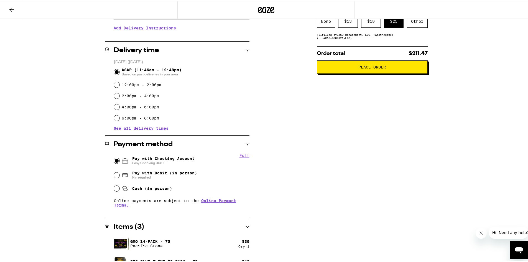
scroll to position [147, 0]
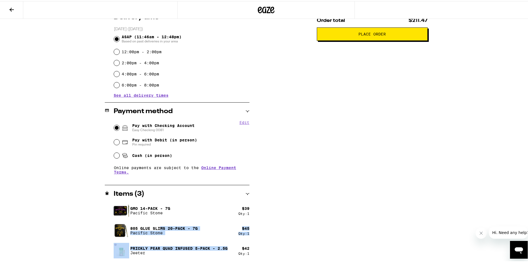
drag, startPoint x: 205, startPoint y: 246, endPoint x: 157, endPoint y: 224, distance: 52.5
click at [157, 224] on div "GMO 14-Pack - 7g Pacific Stone $ 39 Qty: 1 805 Glue Slims 20-Pack - 7g Pacific …" at bounding box center [182, 229] width 136 height 55
click at [157, 224] on div "805 Glue Slims 20-Pack - 7g Pacific Stone" at bounding box center [176, 230] width 125 height 16
drag, startPoint x: 150, startPoint y: 228, endPoint x: 163, endPoint y: 227, distance: 12.8
click at [163, 227] on p "805 Glue Slims 20-Pack - 7g" at bounding box center [163, 227] width 67 height 4
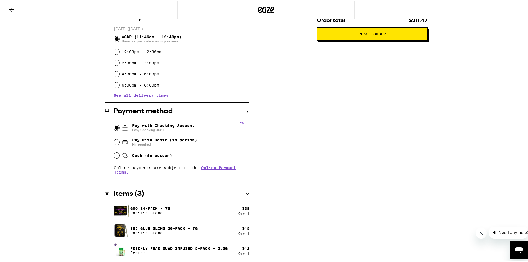
click at [36, 149] on div "**********" at bounding box center [266, 57] width 532 height 409
click at [321, 175] on div "Subtotal $126.00 Delivery $5.00 Free delivery for $75+ orders! Taxes & Fees Mor…" at bounding box center [372, 91] width 111 height 342
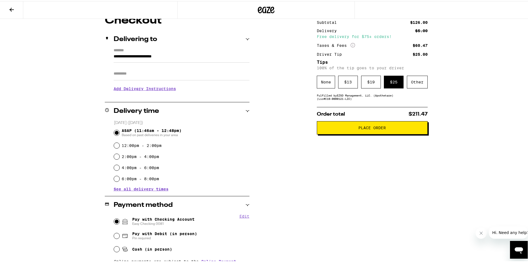
scroll to position [0, 0]
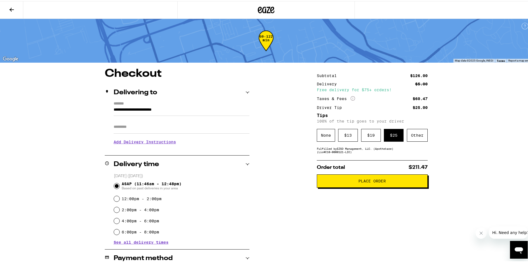
click at [358, 186] on button "Place Order" at bounding box center [372, 179] width 111 height 13
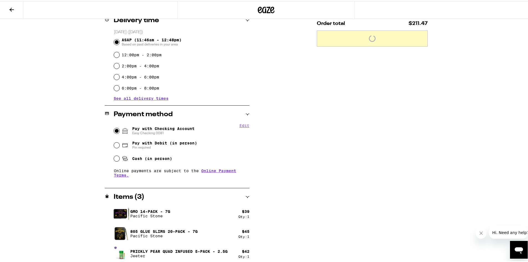
scroll to position [147, 0]
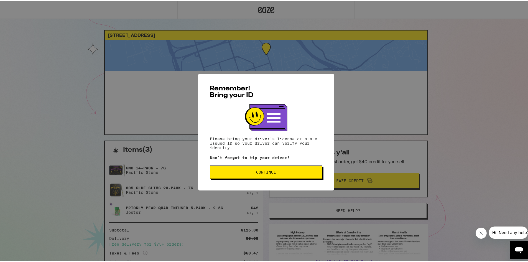
click at [257, 168] on button "Continue" at bounding box center [266, 170] width 112 height 13
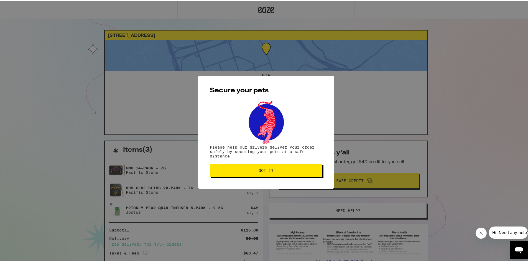
click at [258, 168] on span "Got it" at bounding box center [265, 169] width 15 height 4
